Goal: Task Accomplishment & Management: Manage account settings

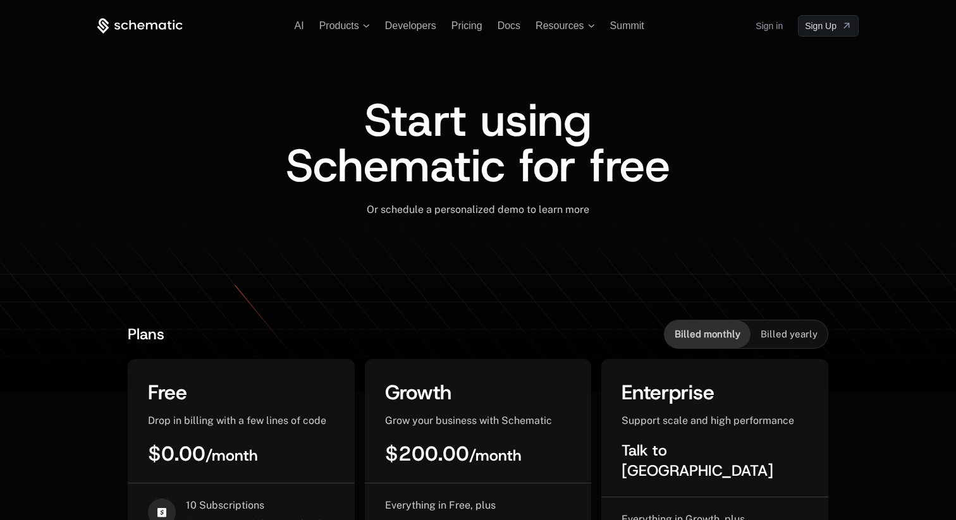
click at [769, 27] on link "Sign in" at bounding box center [769, 26] width 27 height 20
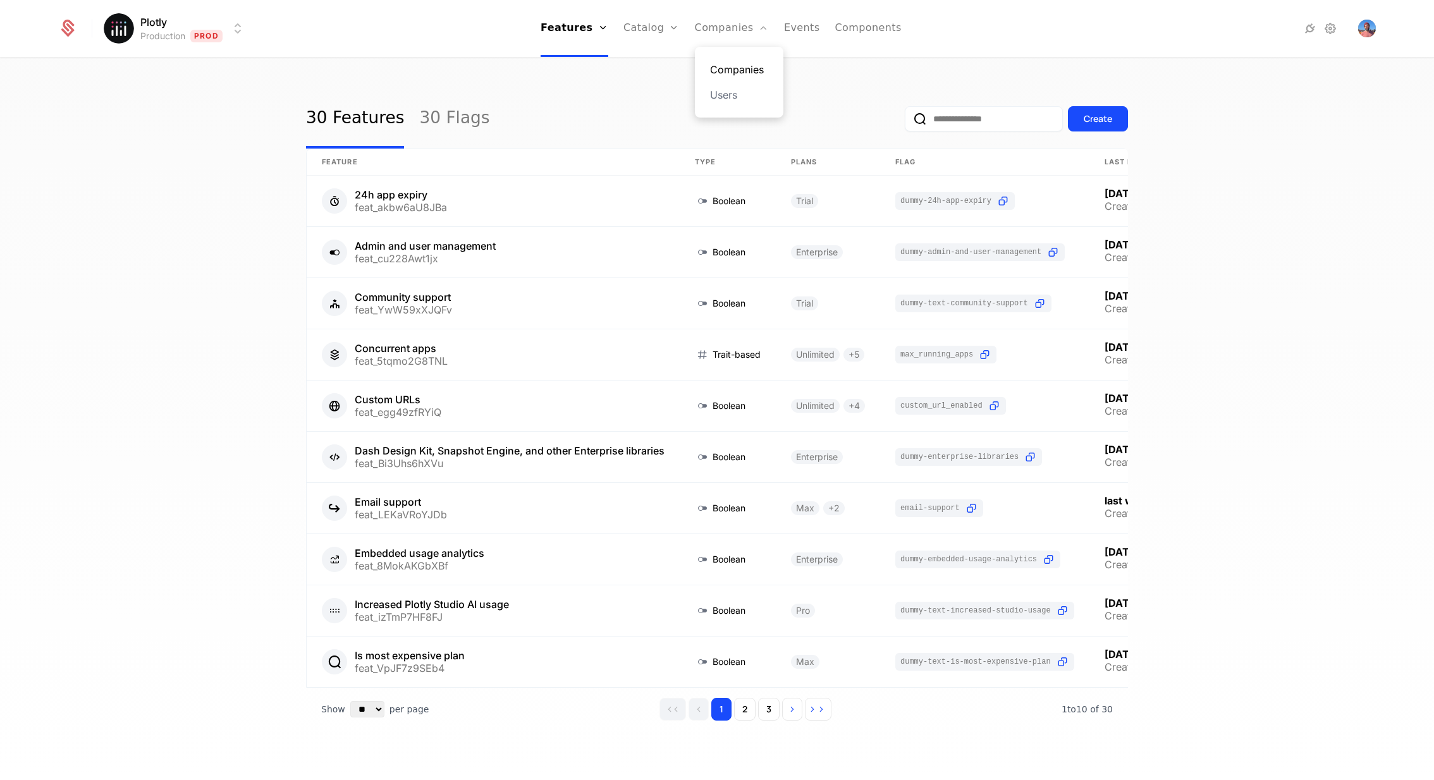
click at [718, 71] on link "Companies" at bounding box center [739, 69] width 58 height 15
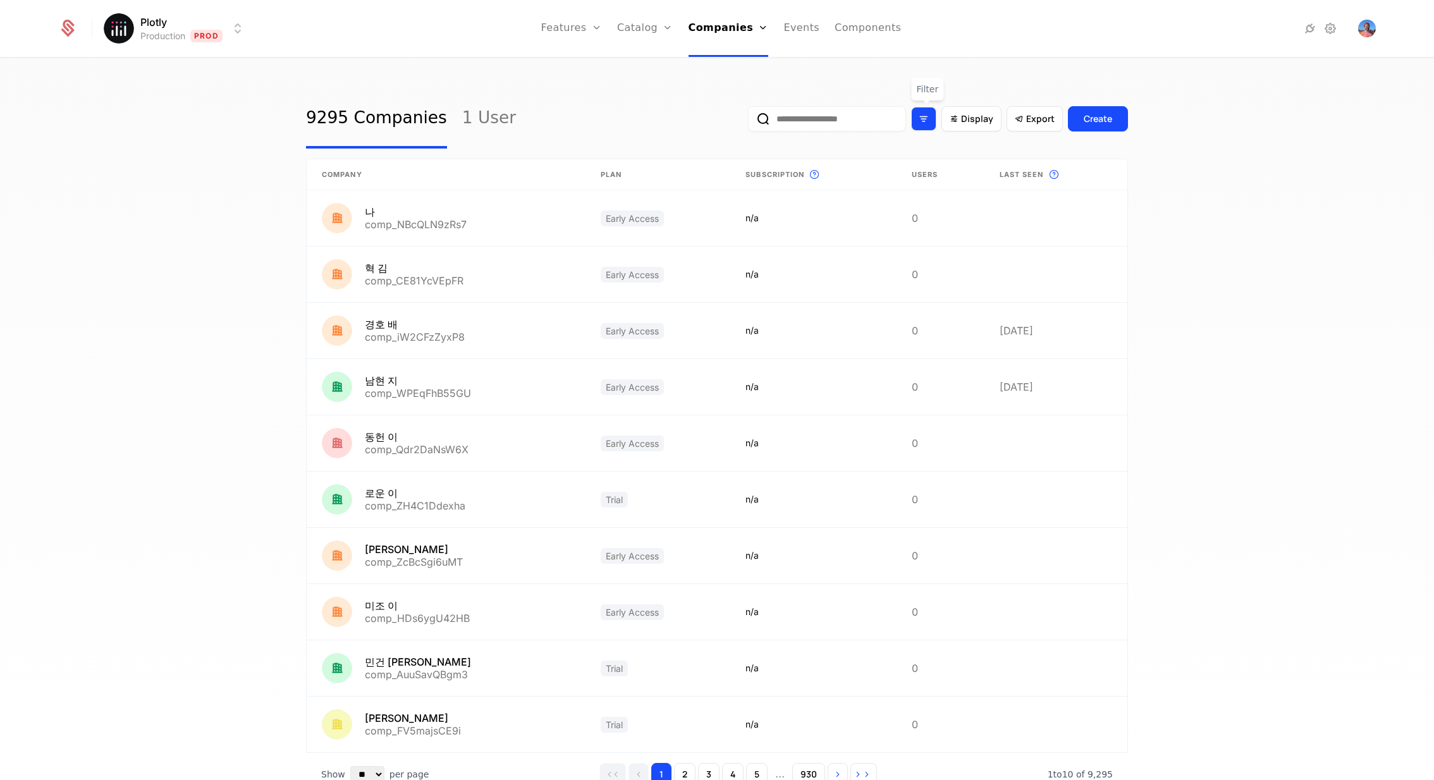
click at [933, 123] on div "Filter options" at bounding box center [923, 119] width 25 height 24
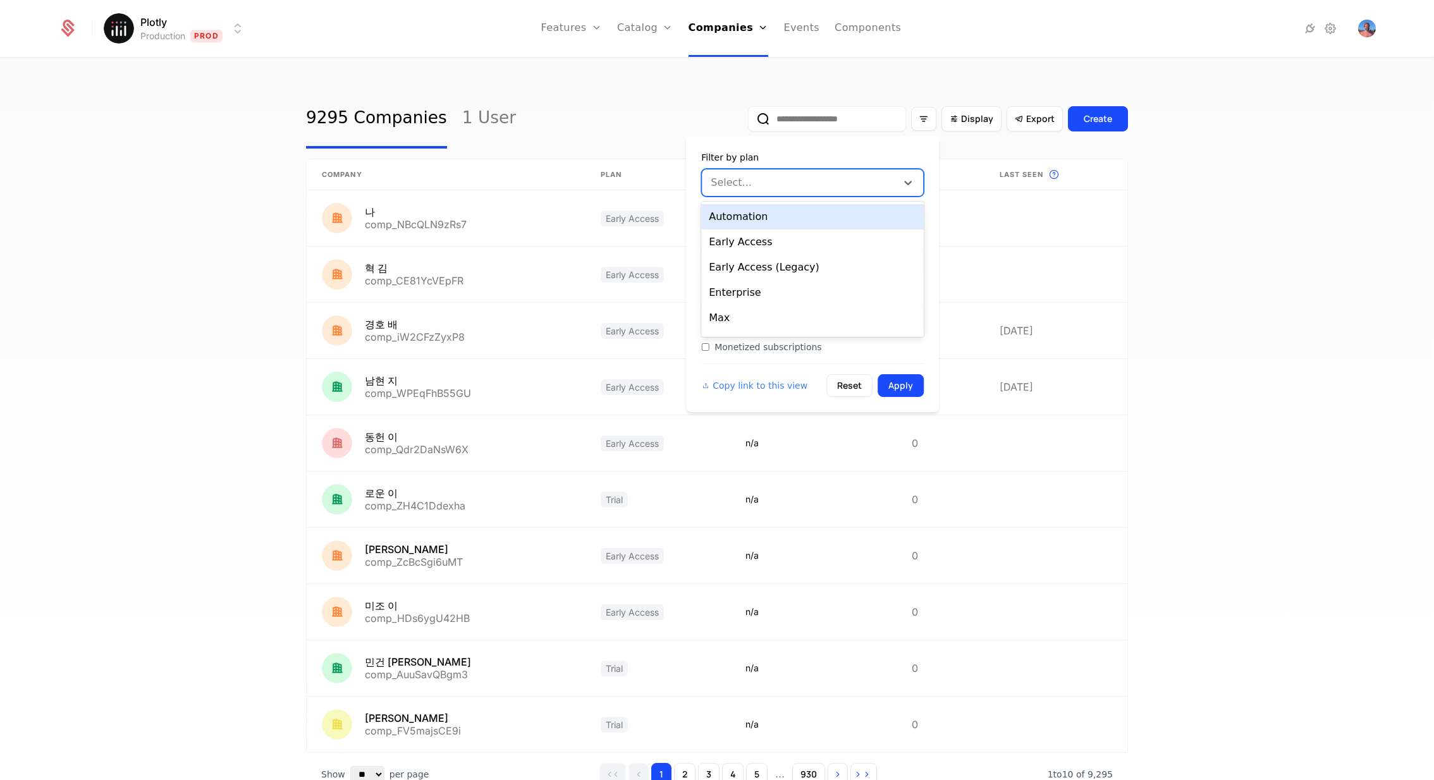
click at [848, 178] on div at bounding box center [800, 183] width 177 height 18
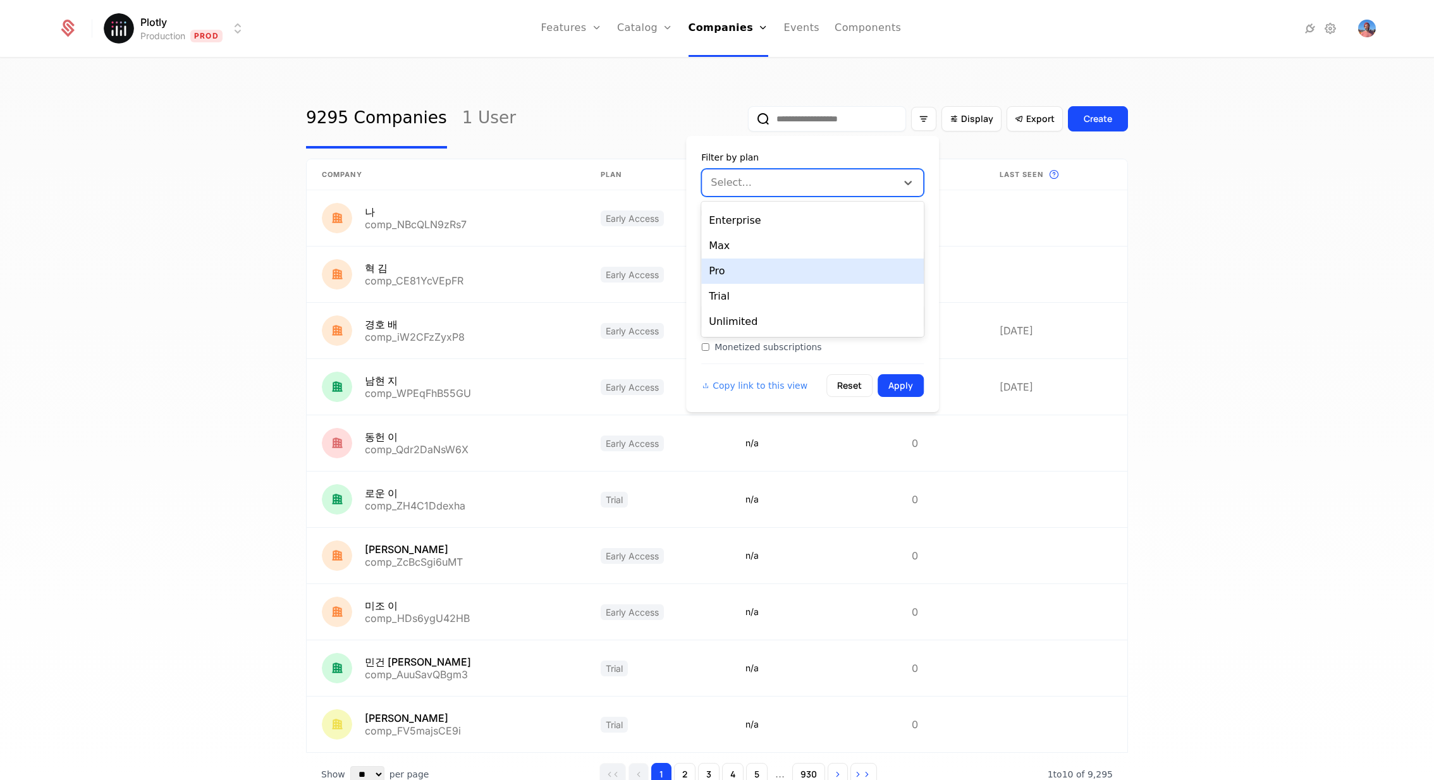
click at [800, 266] on div "Pro" at bounding box center [812, 271] width 223 height 25
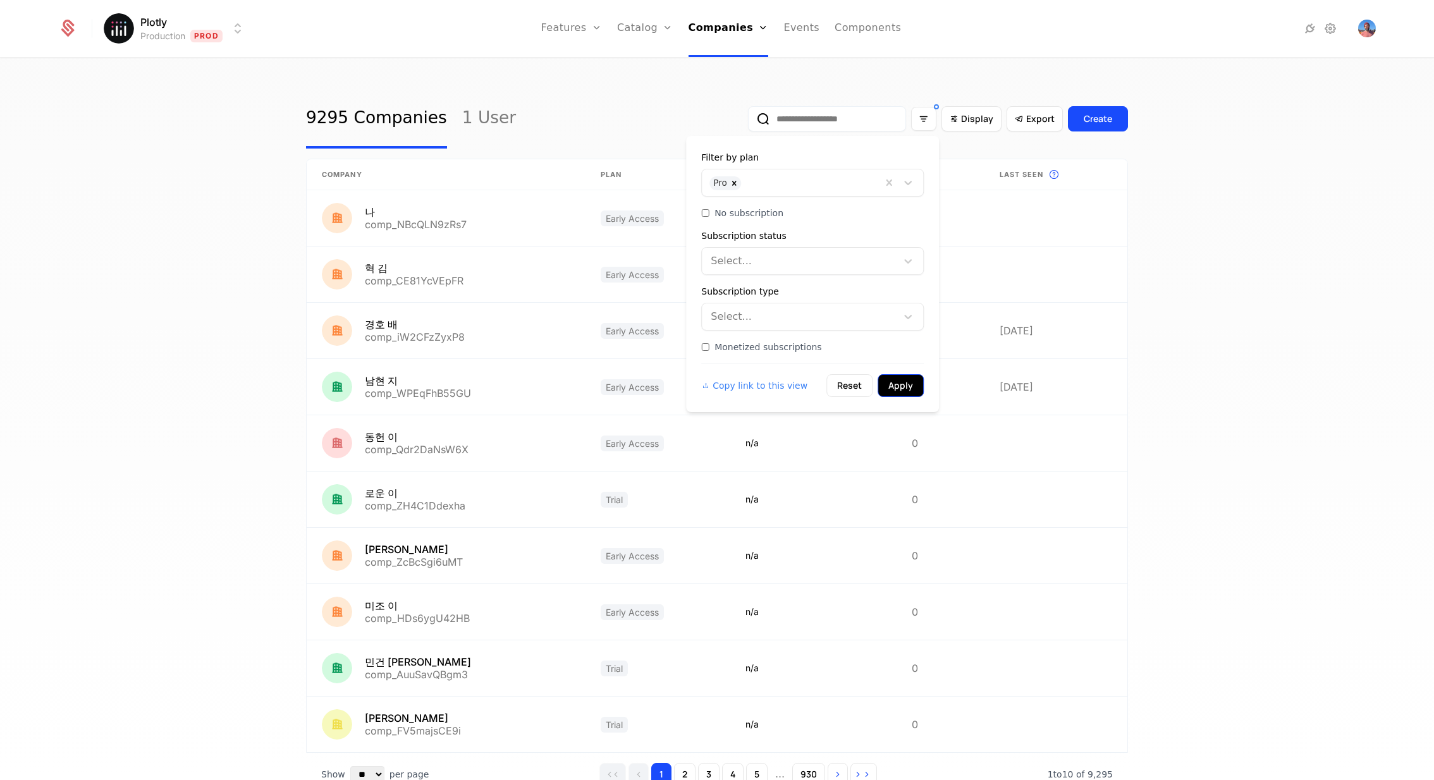
click at [898, 375] on button "Apply" at bounding box center [901, 385] width 46 height 23
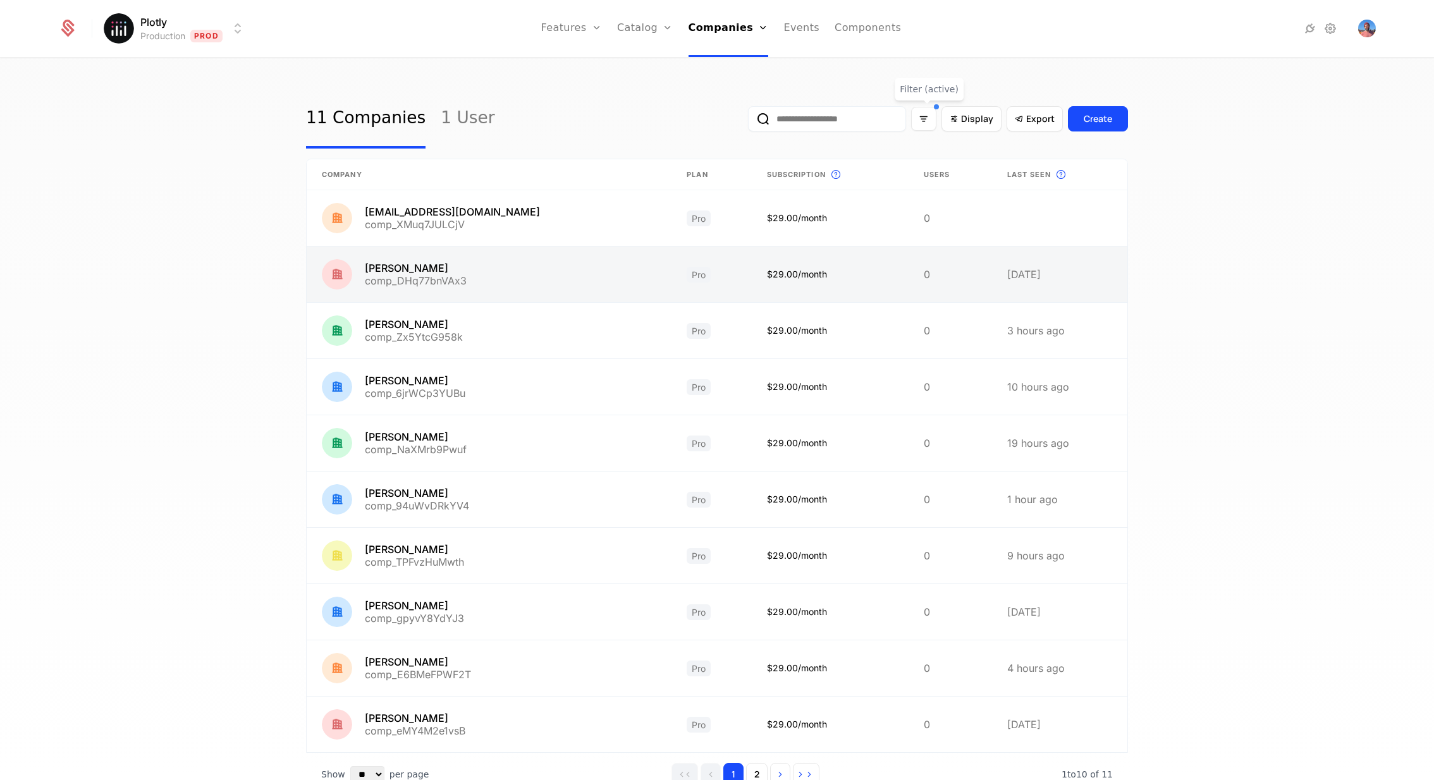
scroll to position [56, 0]
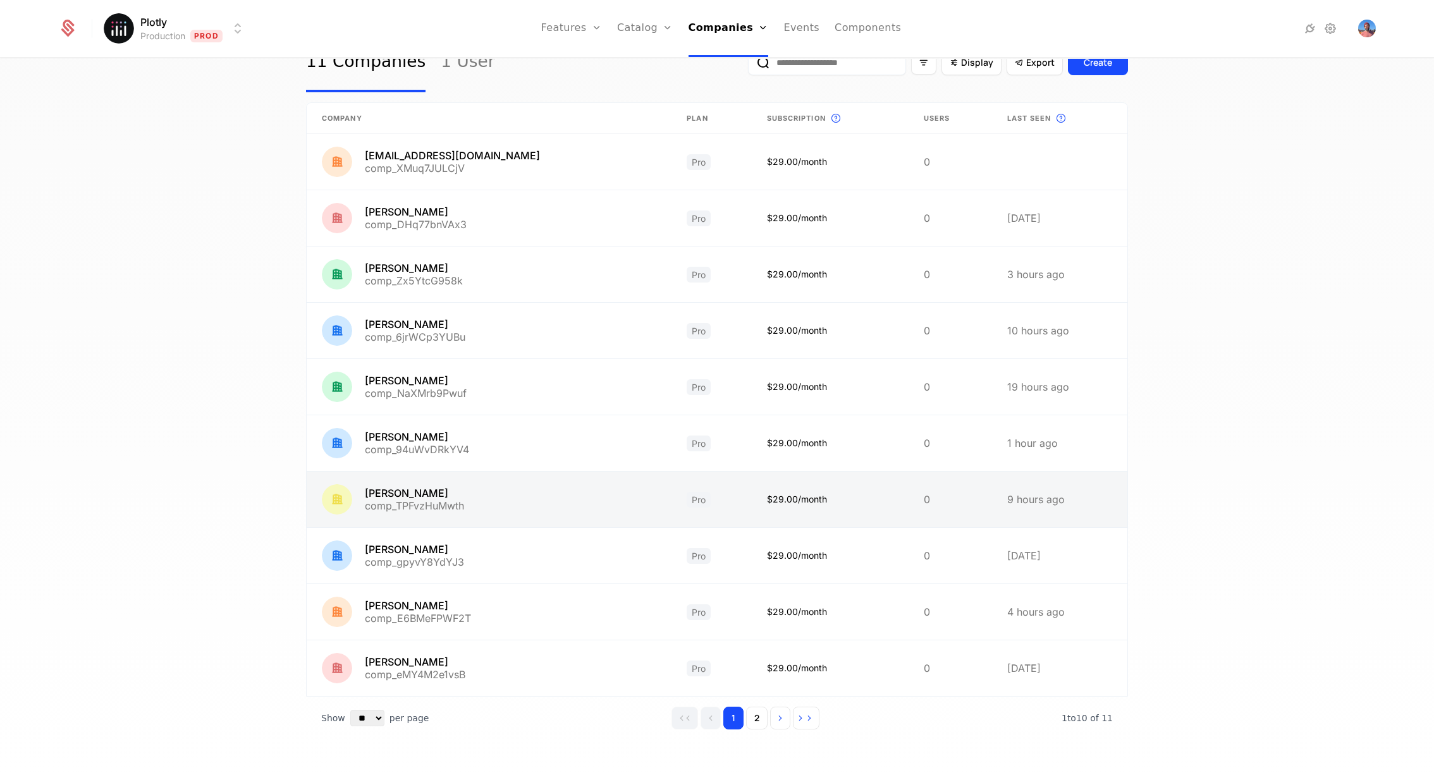
click at [559, 506] on link at bounding box center [489, 500] width 365 height 56
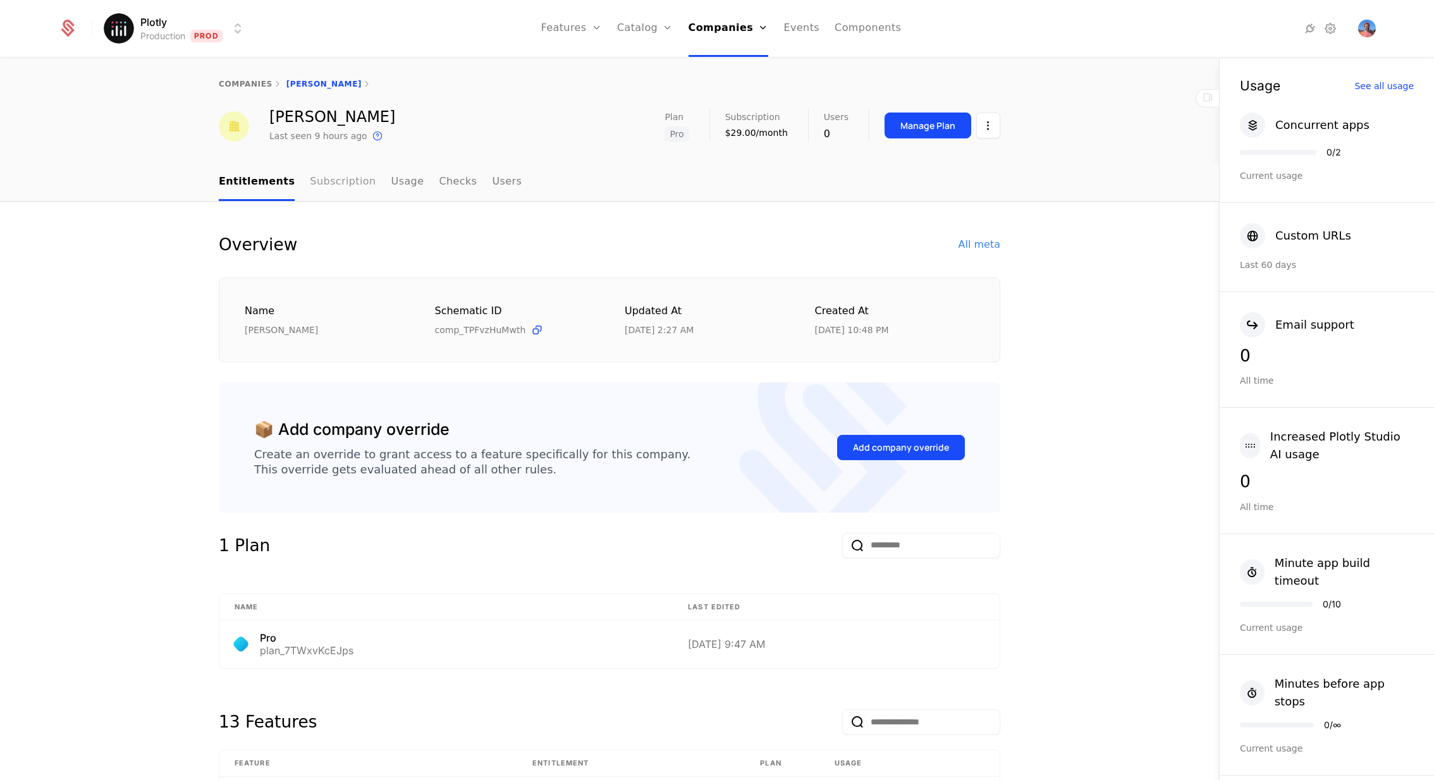
click at [333, 183] on link "Subscription" at bounding box center [343, 182] width 66 height 37
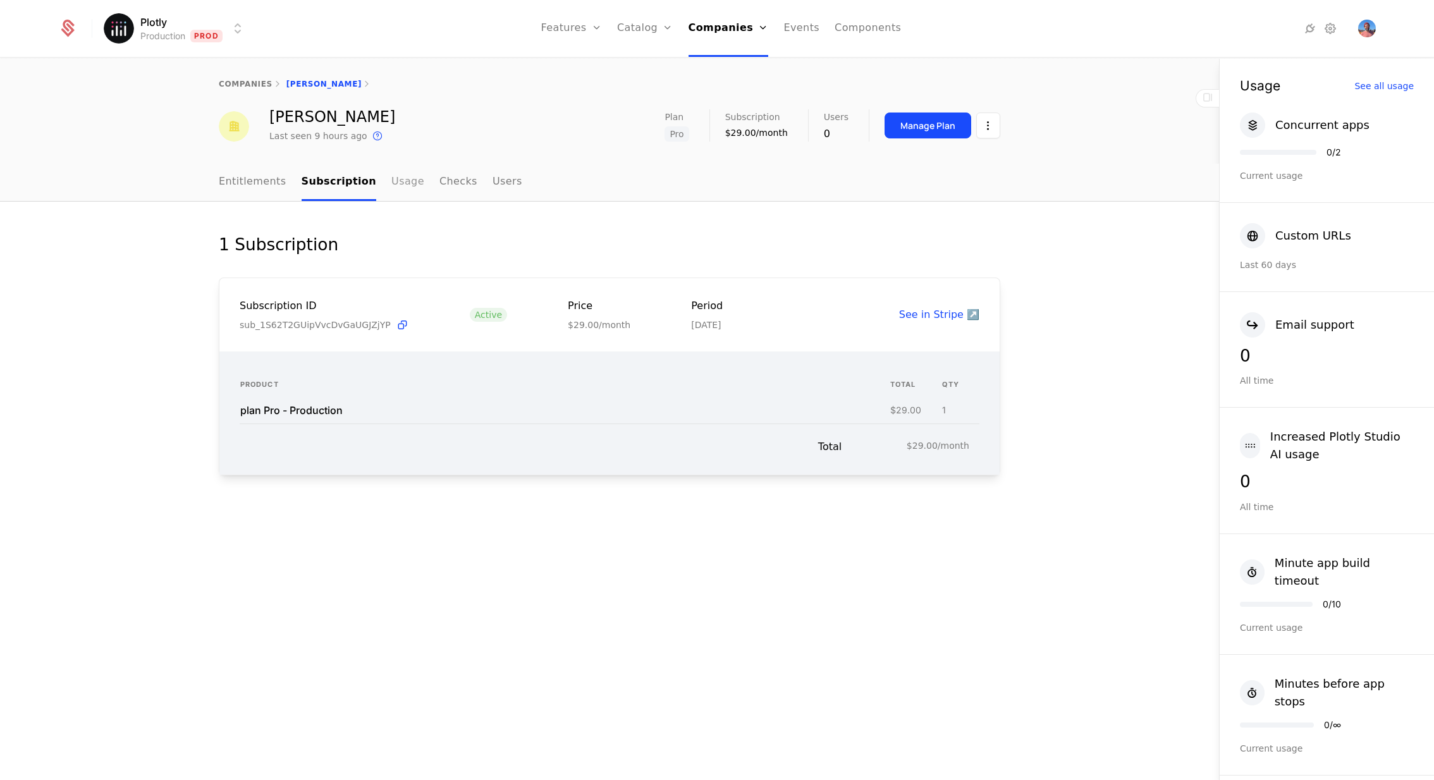
click at [391, 184] on link "Usage" at bounding box center [407, 182] width 33 height 37
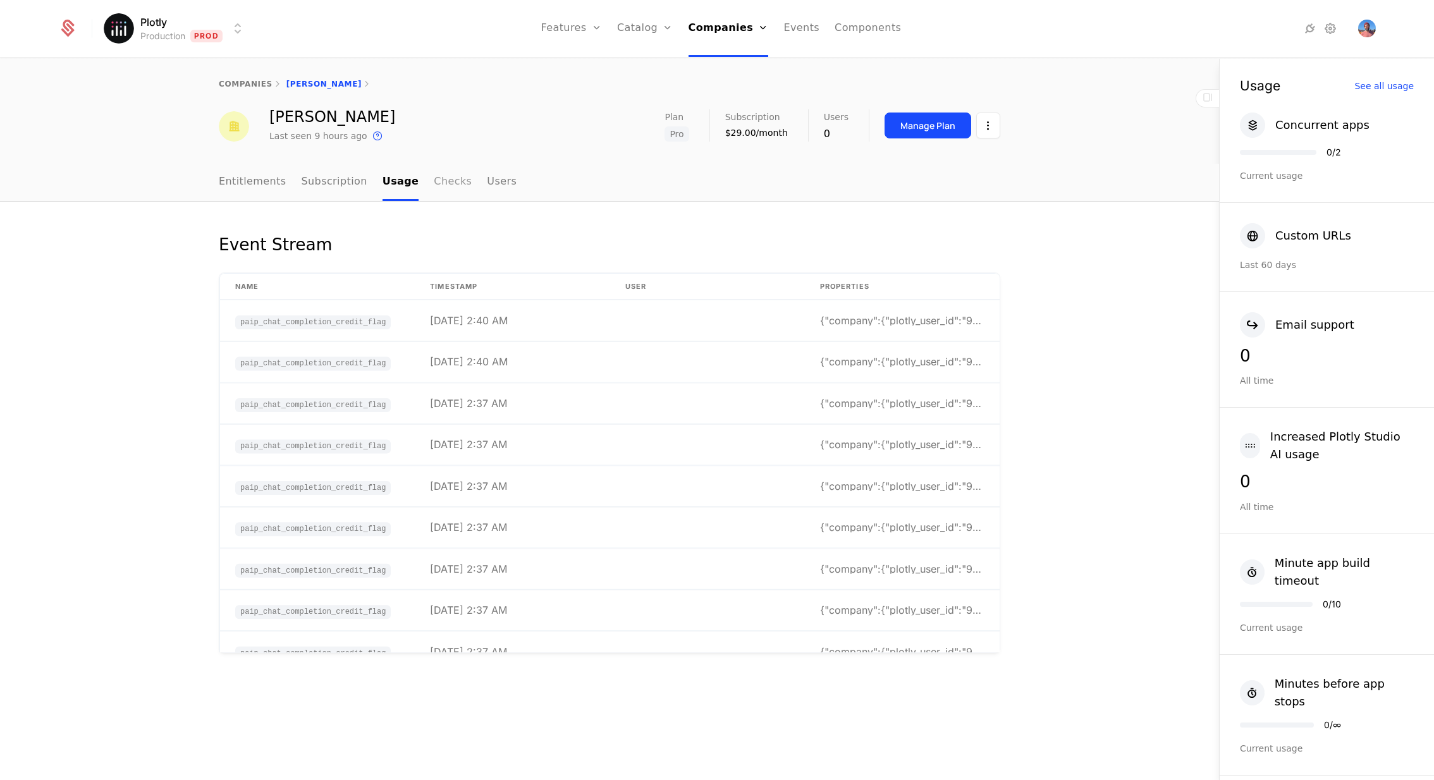
click at [436, 187] on link "Checks" at bounding box center [453, 182] width 38 height 37
click at [490, 181] on link "Users" at bounding box center [502, 182] width 30 height 37
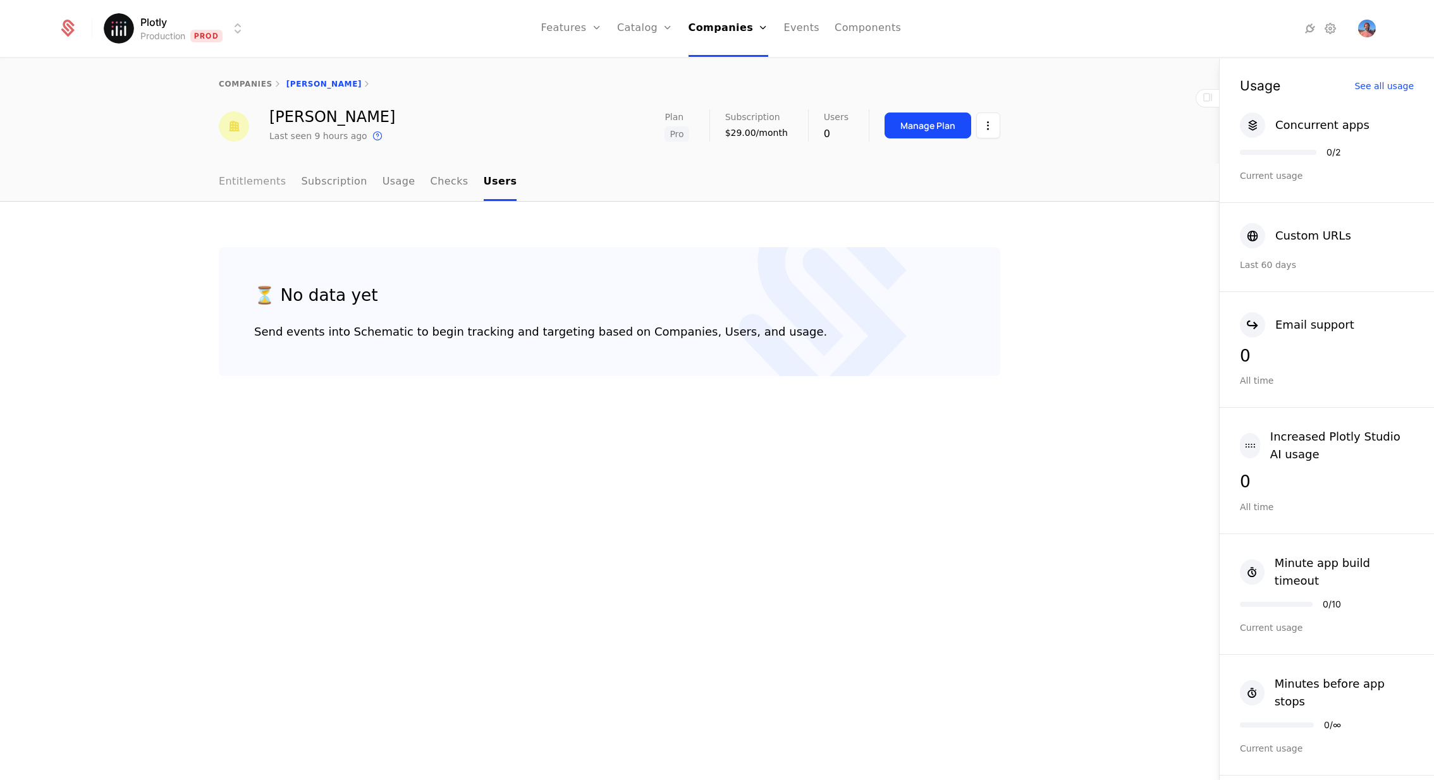
click at [242, 175] on link "Entitlements" at bounding box center [253, 182] width 68 height 37
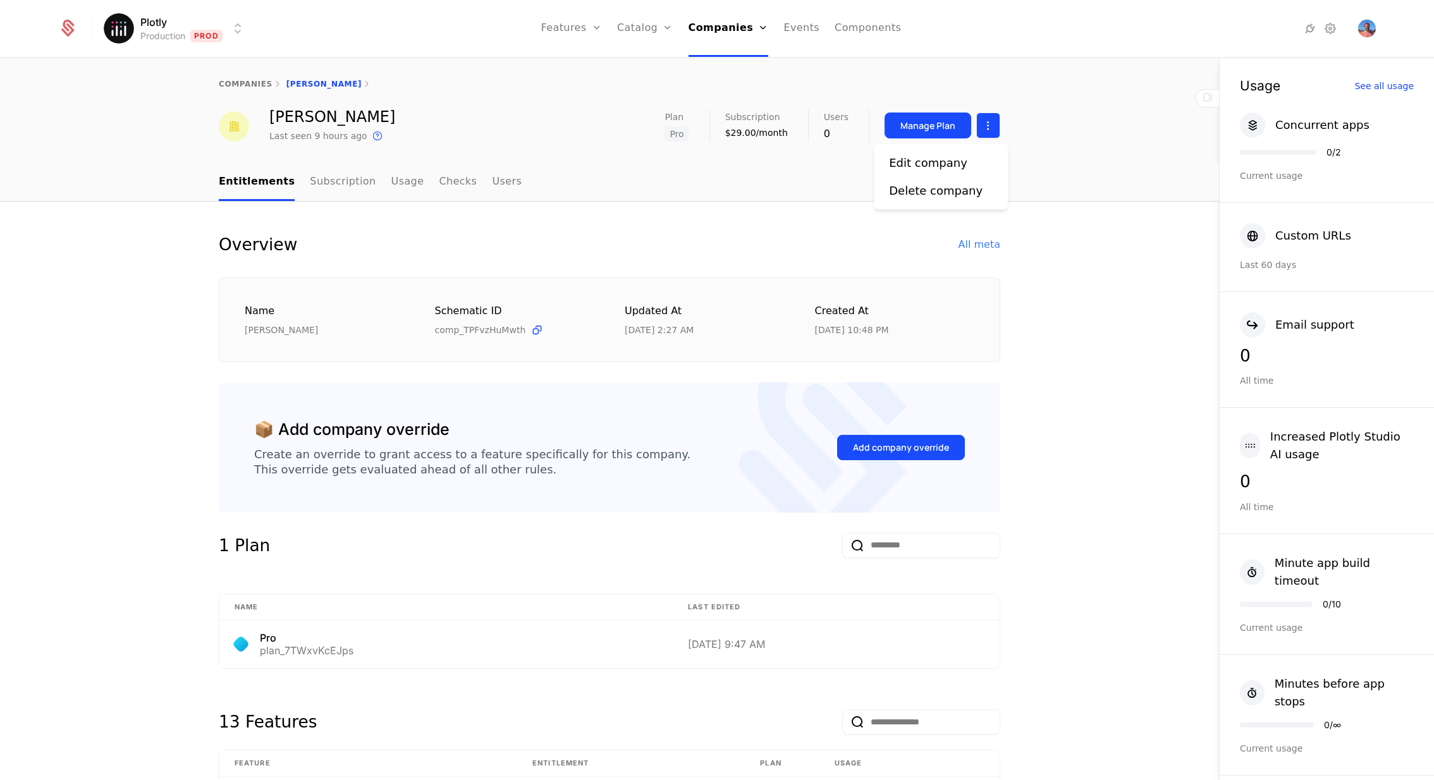
click at [982, 120] on html "Plotly Production Prod Features Features Flags Catalog Plans Add Ons Credits Co…" at bounding box center [717, 390] width 1434 height 780
click at [939, 119] on html "Plotly Production Prod Features Features Flags Catalog Plans Add Ons Credits Co…" at bounding box center [717, 390] width 1434 height 780
click at [929, 121] on div "Manage Plan" at bounding box center [927, 125] width 55 height 13
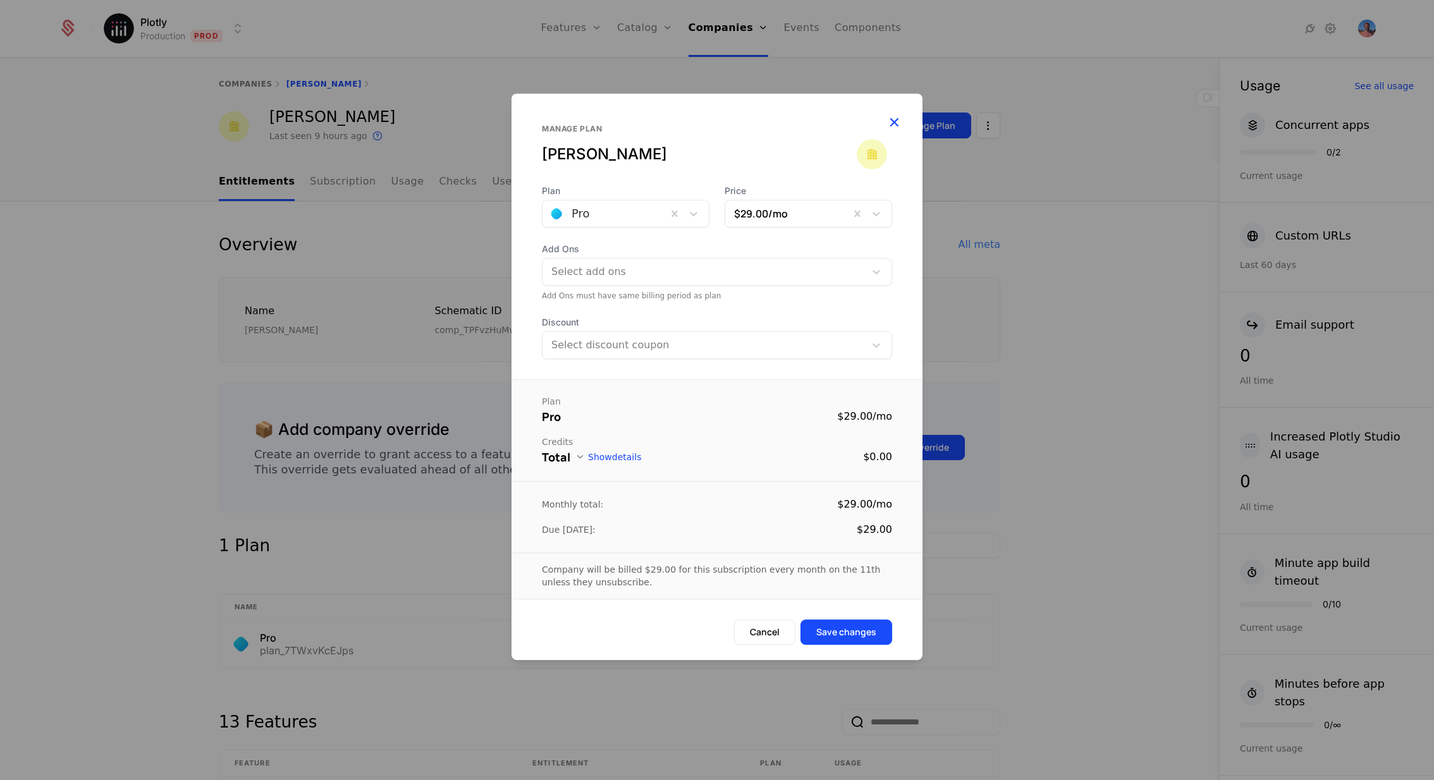
click at [897, 121] on icon "button" at bounding box center [894, 122] width 16 height 16
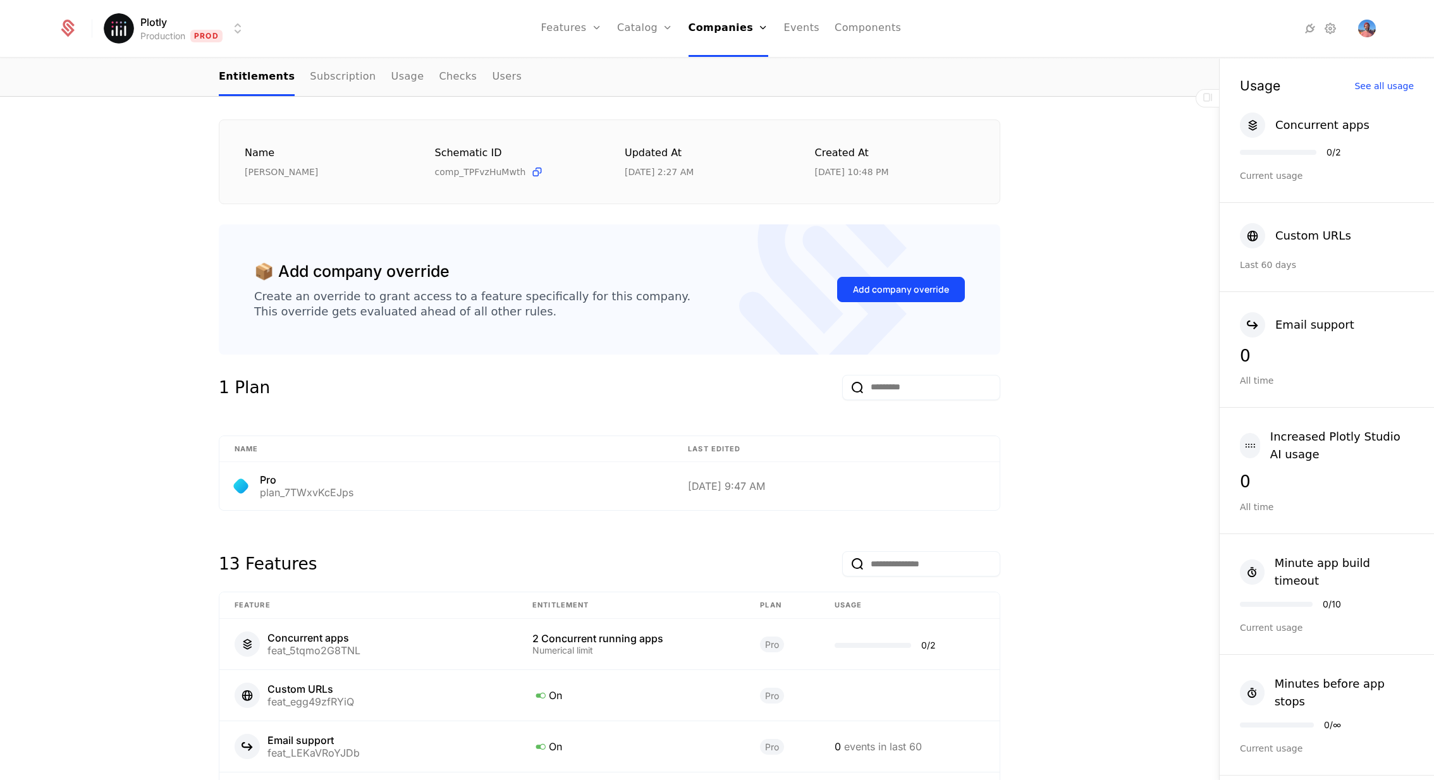
scroll to position [159, 0]
click at [1060, 290] on div "Overview All meta Name Harm Haselhorst Schematic ID comp_TPFvzHuMwth Updated at…" at bounding box center [609, 642] width 1219 height 1201
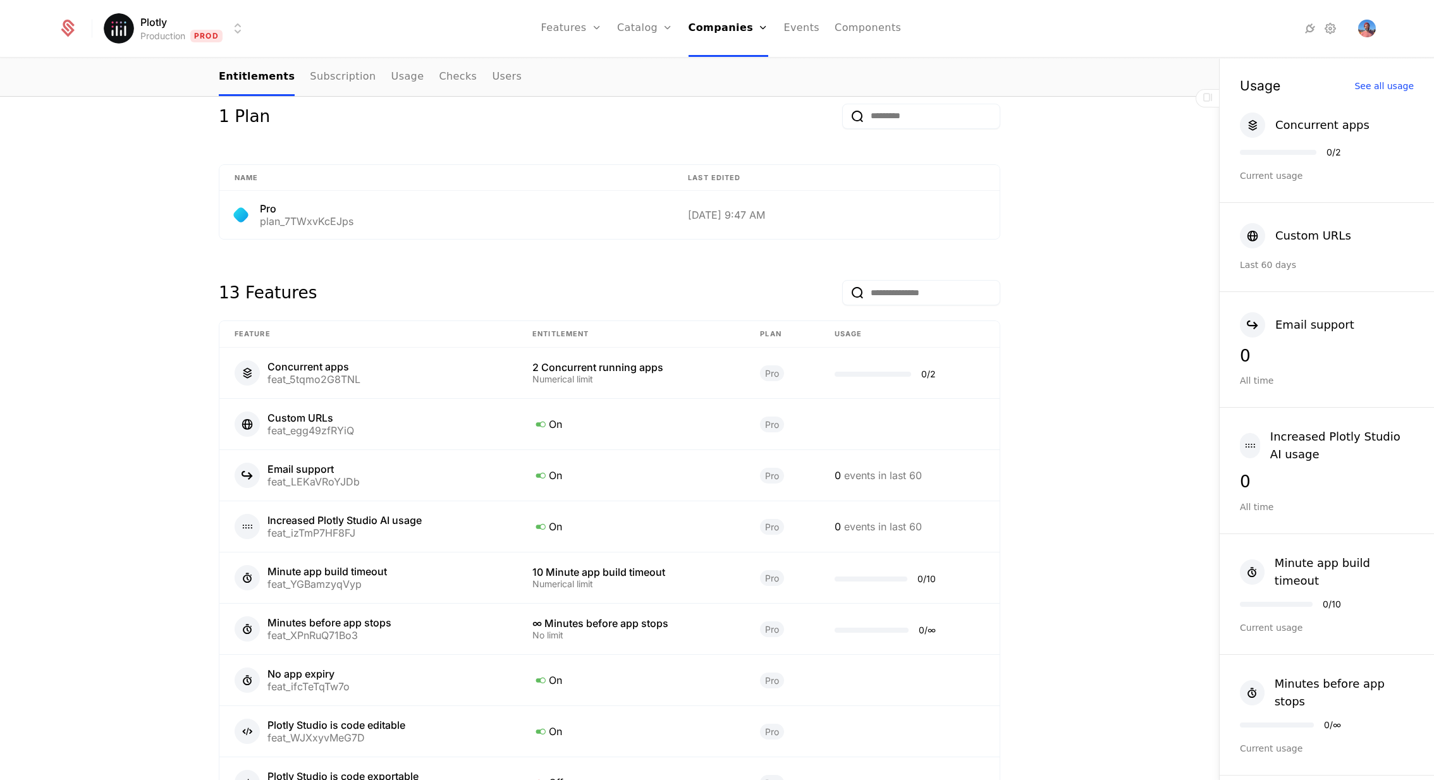
scroll to position [618, 0]
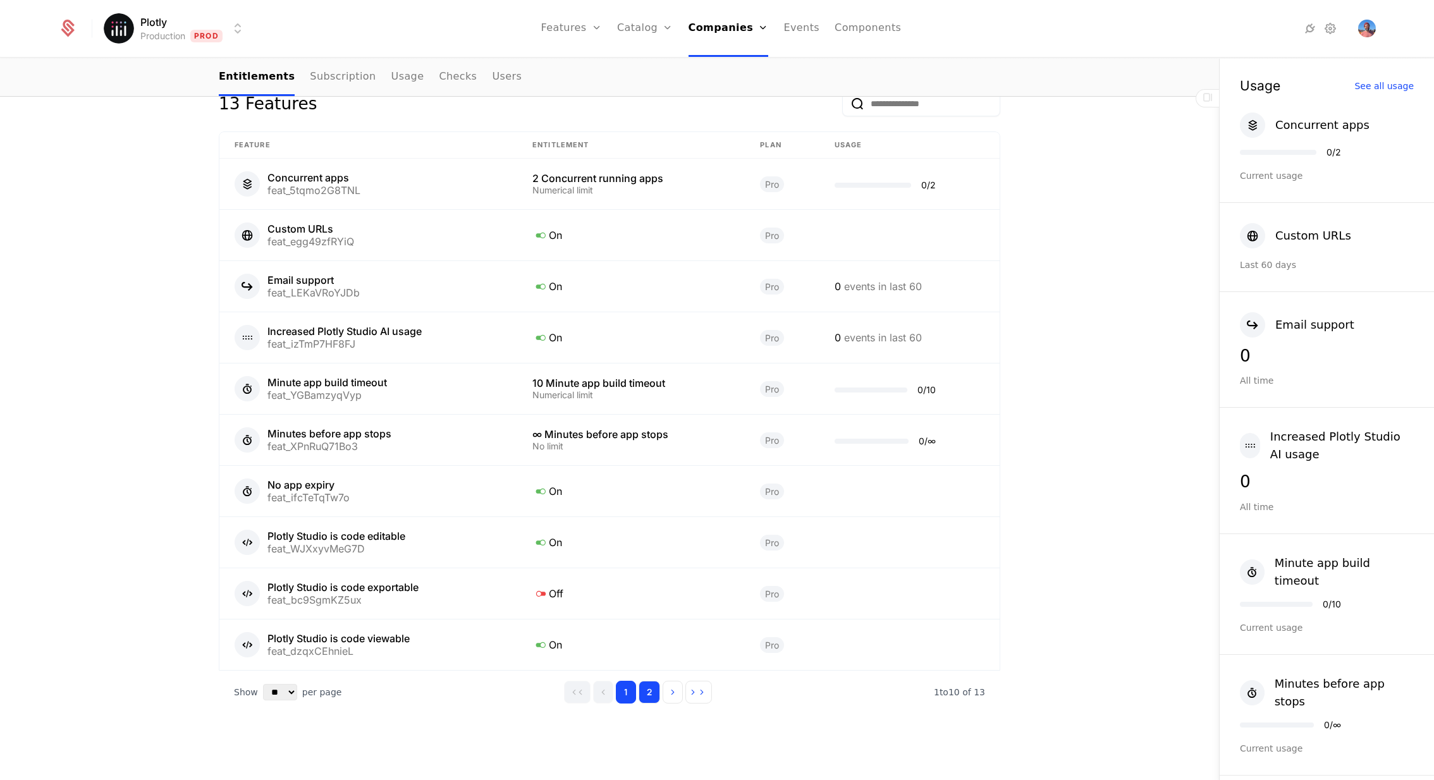
click at [647, 685] on button "2" at bounding box center [649, 692] width 21 height 23
